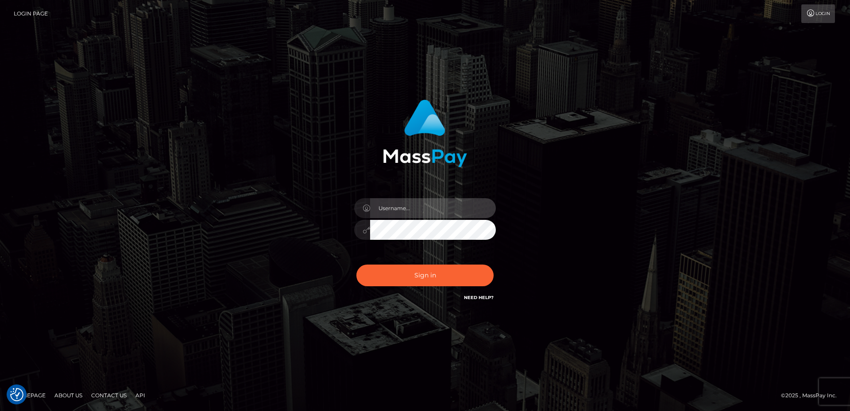
type input "[PERSON_NAME].B2Sprin"
click at [485, 299] on link "Need Help?" at bounding box center [479, 298] width 30 height 6
click at [816, 19] on link "Login" at bounding box center [818, 13] width 34 height 19
type input "[PERSON_NAME].B2Sprin"
click at [33, 17] on link "Login Page" at bounding box center [31, 13] width 34 height 19
